Goal: Information Seeking & Learning: Learn about a topic

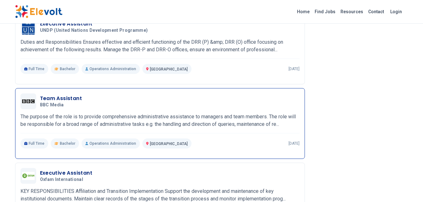
scroll to position [410, 0]
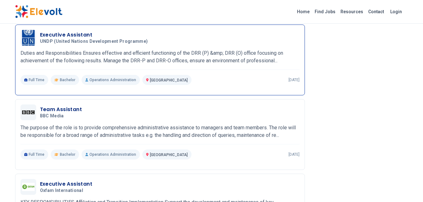
click at [276, 65] on p "Duties and Responsibilities Ensures effective and efficient functioning of the …" at bounding box center [159, 56] width 279 height 15
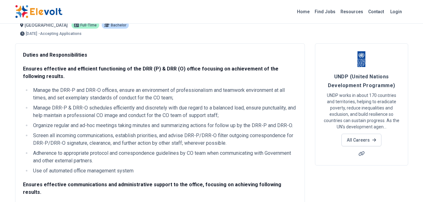
scroll to position [32, 0]
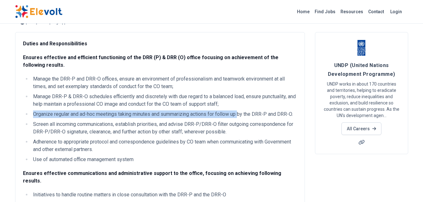
drag, startPoint x: 33, startPoint y: 114, endPoint x: 241, endPoint y: 115, distance: 207.9
click at [241, 115] on li "Organize regular and ad-hoc meetings taking minutes and summarizing actions for…" at bounding box center [164, 115] width 266 height 8
copy li "Organize regular and ad-hoc meetings taking minutes and summarizing actions for…"
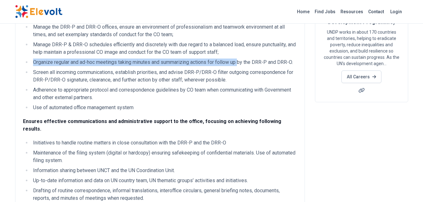
scroll to position [95, 0]
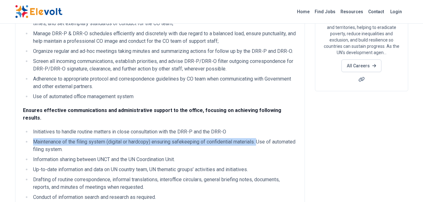
drag, startPoint x: 34, startPoint y: 133, endPoint x: 259, endPoint y: 136, distance: 225.0
click at [259, 138] on li "Maintenance of the filing system (digital or hardcopy) ensuring safekeeping of …" at bounding box center [164, 145] width 266 height 15
copy li "Maintenance of the filing system (digital or hardcopy) ensuring safekeeping of …"
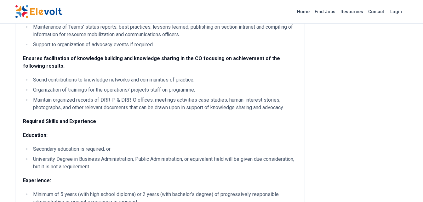
scroll to position [315, 0]
